Goal: Transaction & Acquisition: Obtain resource

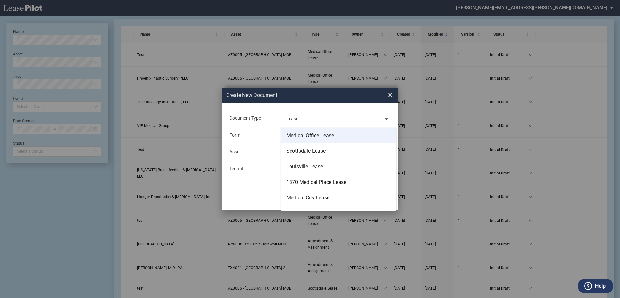
click at [316, 134] on div "Medical Office Lease" at bounding box center [310, 135] width 48 height 7
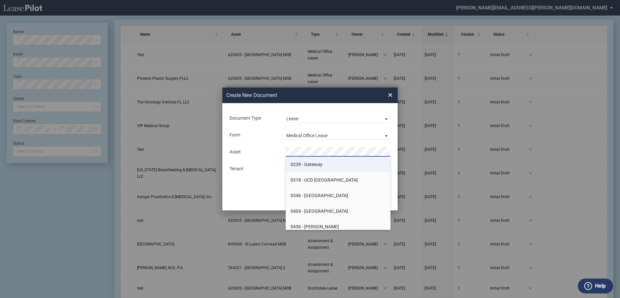
click at [312, 165] on span "0239 - Gateway" at bounding box center [306, 164] width 32 height 5
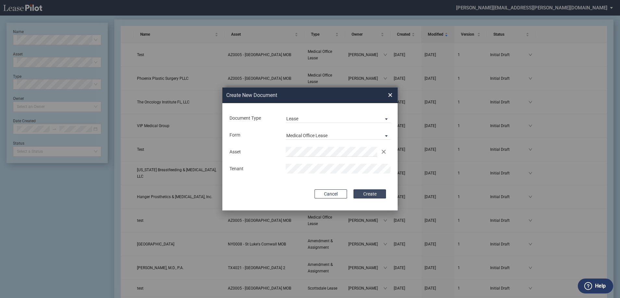
click at [370, 193] on button "Create" at bounding box center [369, 193] width 32 height 9
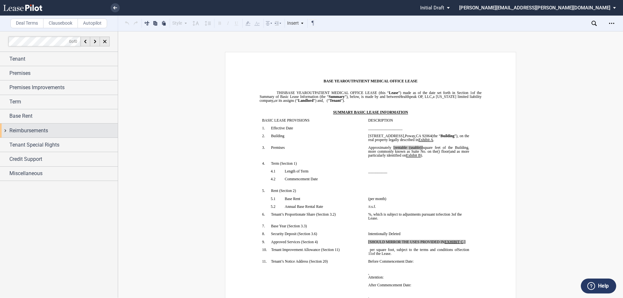
click at [71, 128] on div "Reimbursements" at bounding box center [63, 131] width 108 height 8
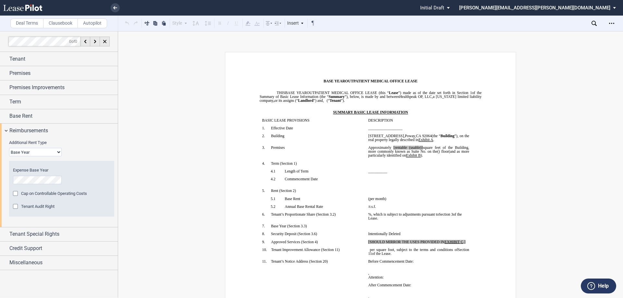
click at [50, 151] on select "Base Year Triple Net" at bounding box center [35, 152] width 53 height 8
select select "triple net"
click at [9, 148] on select "Base Year Triple Net" at bounding box center [35, 152] width 53 height 8
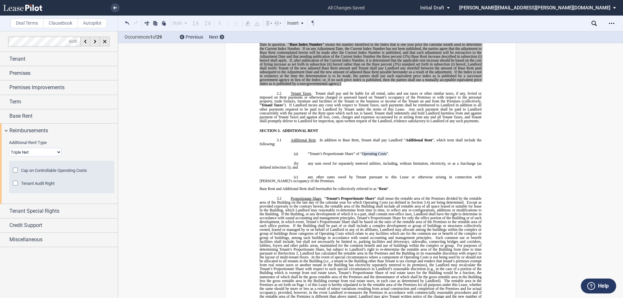
scroll to position [481, 0]
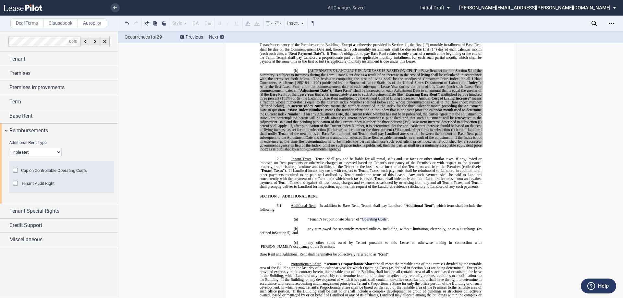
click at [594, 24] on icon at bounding box center [593, 23] width 5 height 5
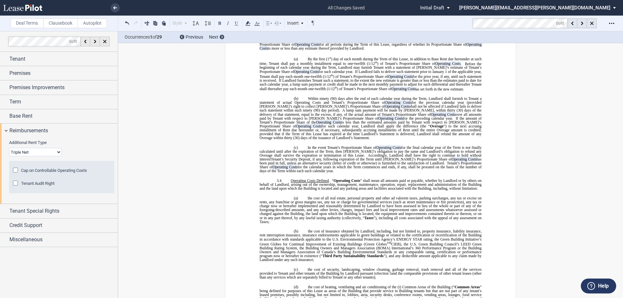
scroll to position [805, 0]
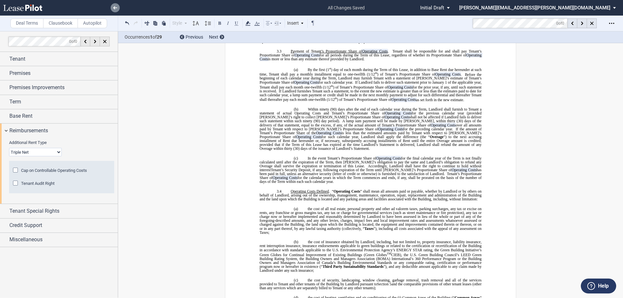
click at [117, 8] on use at bounding box center [115, 7] width 4 height 3
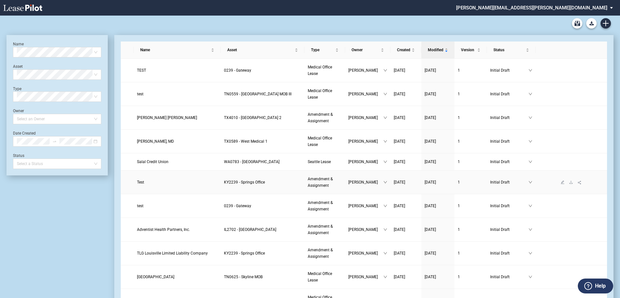
click at [236, 181] on span "KY2239 - Springs Office" at bounding box center [244, 182] width 41 height 5
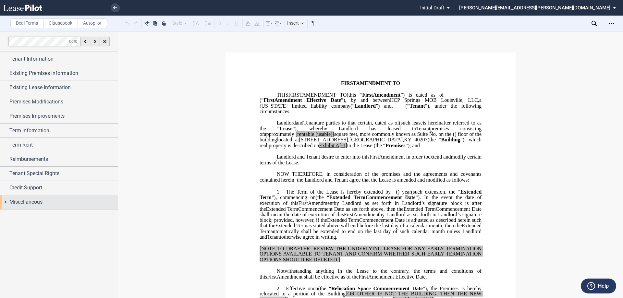
click at [67, 202] on div "Miscellaneous" at bounding box center [63, 202] width 108 height 8
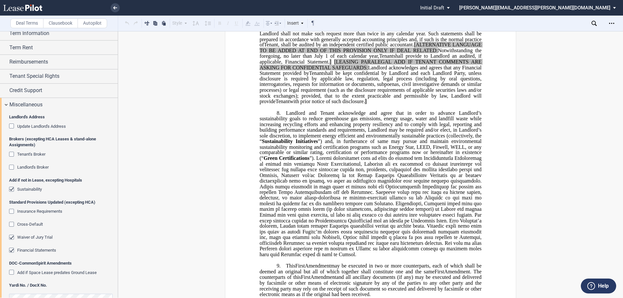
scroll to position [1817, 0]
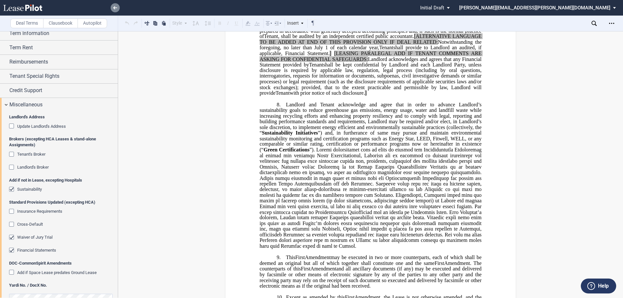
click at [113, 9] on icon at bounding box center [115, 7] width 4 height 3
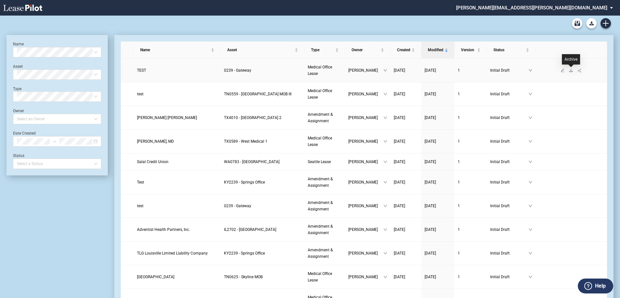
click at [571, 72] on icon "download" at bounding box center [571, 70] width 4 height 4
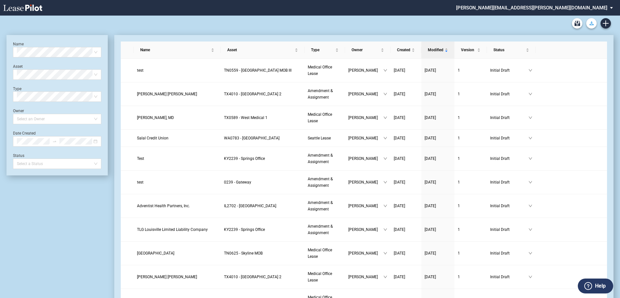
click at [592, 25] on use "Download Blank Form" at bounding box center [591, 23] width 4 height 4
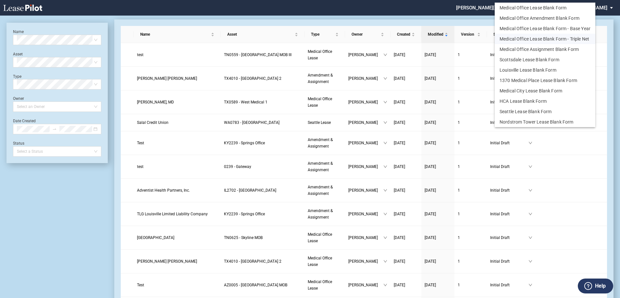
click at [556, 39] on button "Medical Office Lease Blank Form - Triple Net" at bounding box center [544, 39] width 101 height 10
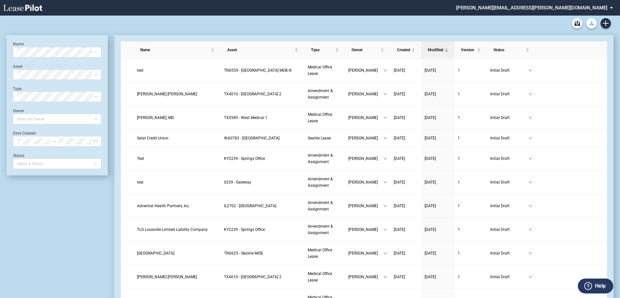
click at [591, 22] on icon "Download Blank Form" at bounding box center [591, 23] width 4 height 4
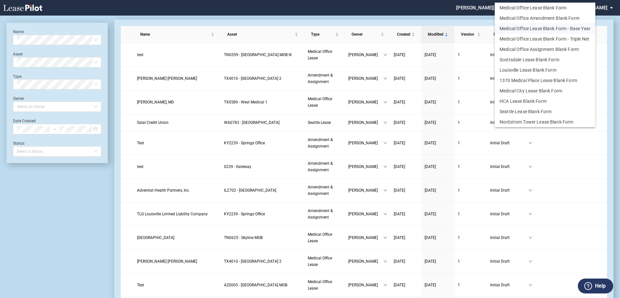
click at [563, 28] on button "Medical Office Lease Blank Form - Base Year" at bounding box center [544, 28] width 101 height 10
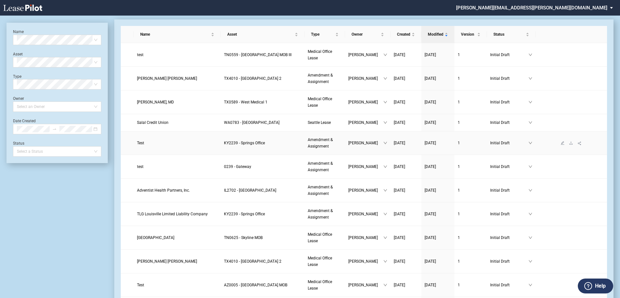
click at [239, 145] on span "KY2239 - Springs Office" at bounding box center [244, 143] width 41 height 5
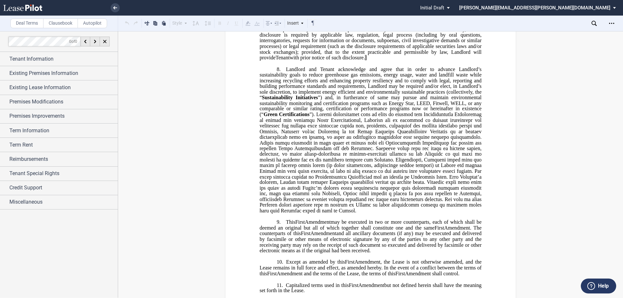
scroll to position [1817, 0]
